Goal: Information Seeking & Learning: Find specific fact

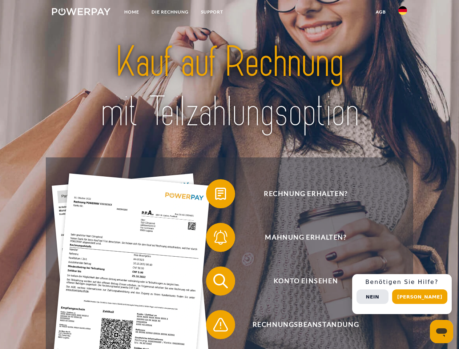
click at [81, 13] on img at bounding box center [81, 11] width 58 height 7
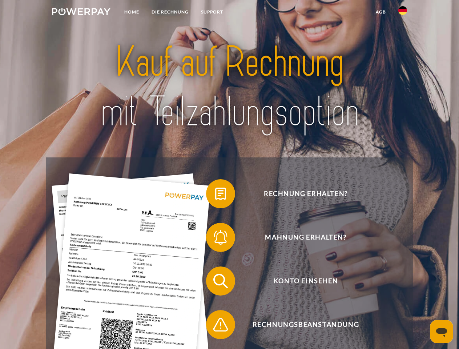
click at [402, 13] on img at bounding box center [402, 10] width 9 height 9
click at [380, 12] on link "agb" at bounding box center [380, 11] width 23 height 13
click at [215, 195] on span at bounding box center [209, 193] width 36 height 36
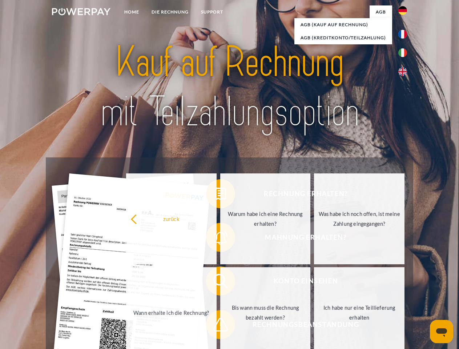
click at [215, 239] on div "Rechnung erhalten? Mahnung erhalten? Konto einsehen" at bounding box center [229, 302] width 367 height 290
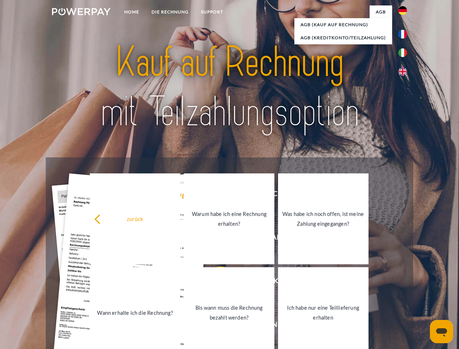
click at [215, 282] on link "Bis wann muss die Rechnung bezahlt werden?" at bounding box center [229, 312] width 90 height 91
click at [215, 326] on span at bounding box center [209, 324] width 36 height 36
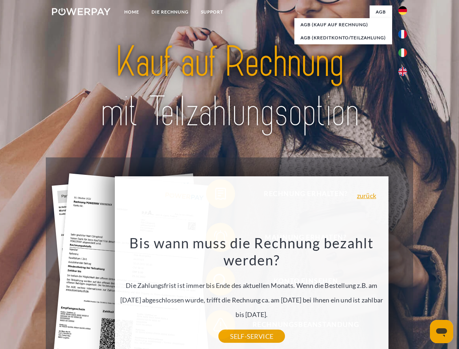
click at [404, 294] on div "Rechnung erhalten? Mahnung erhalten? Konto einsehen" at bounding box center [229, 302] width 367 height 290
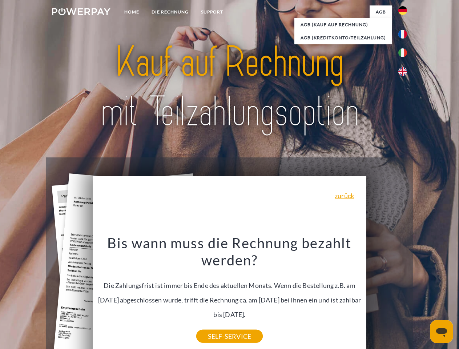
click at [386, 295] on span "Konto einsehen" at bounding box center [305, 280] width 178 height 29
click at [422, 296] on header "Home DIE RECHNUNG SUPPORT" at bounding box center [229, 250] width 459 height 501
